Goal: Information Seeking & Learning: Learn about a topic

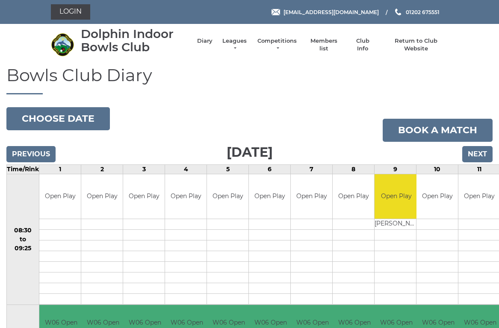
scroll to position [3, 0]
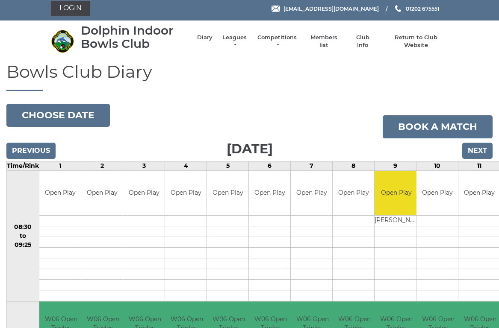
click at [237, 43] on link "Leagues" at bounding box center [234, 41] width 27 height 15
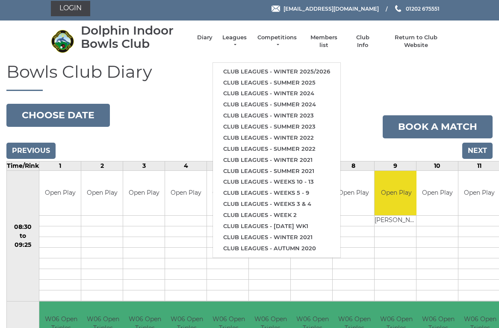
click at [265, 66] on link "Club leagues - Winter 2025/2026" at bounding box center [276, 71] width 127 height 11
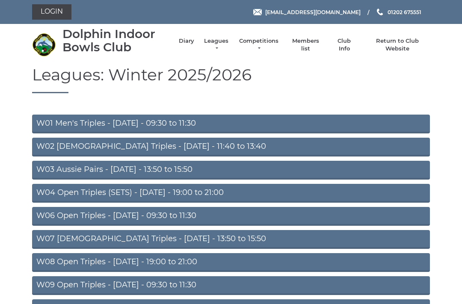
click at [171, 121] on link "W01 Men's Triples - [DATE] - 09:30 to 11:30" at bounding box center [231, 124] width 398 height 19
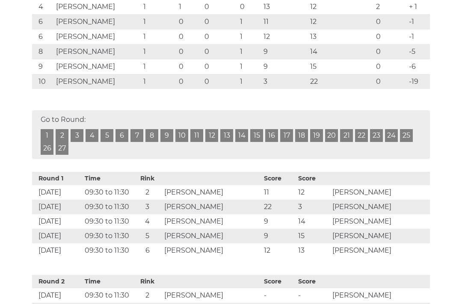
scroll to position [286, 0]
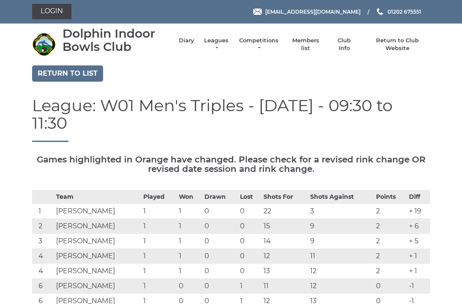
scroll to position [0, 0]
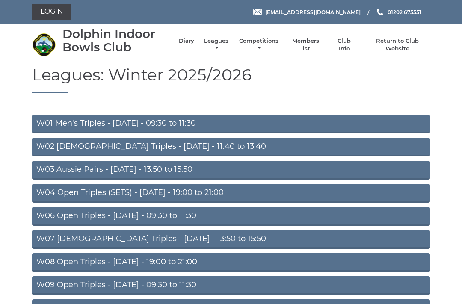
click at [170, 170] on link "W03 Aussie Pairs - Monday - 13:50 to 15:50" at bounding box center [231, 170] width 398 height 19
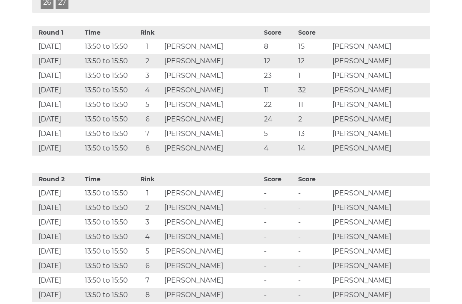
scroll to position [490, 0]
